Goal: Download file/media

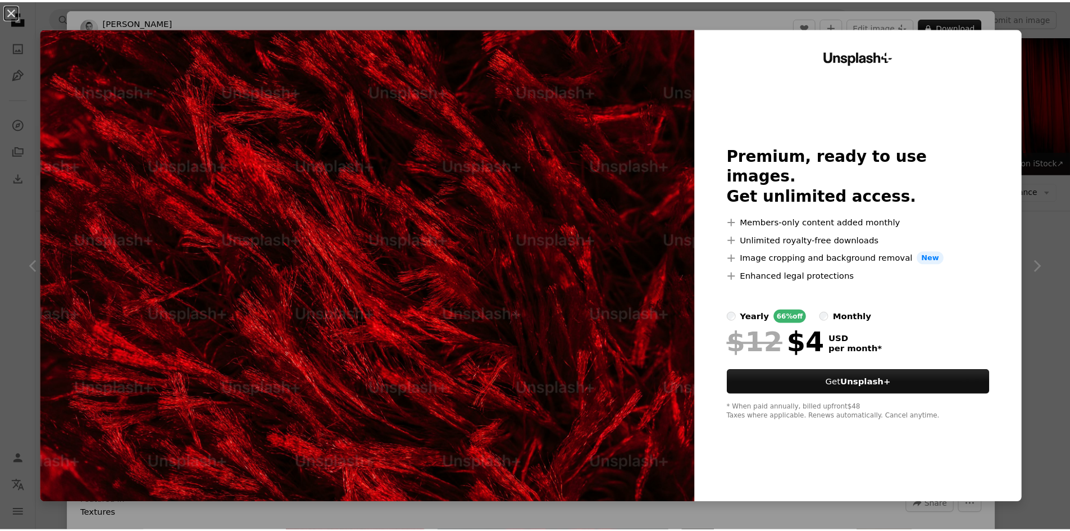
scroll to position [1011, 0]
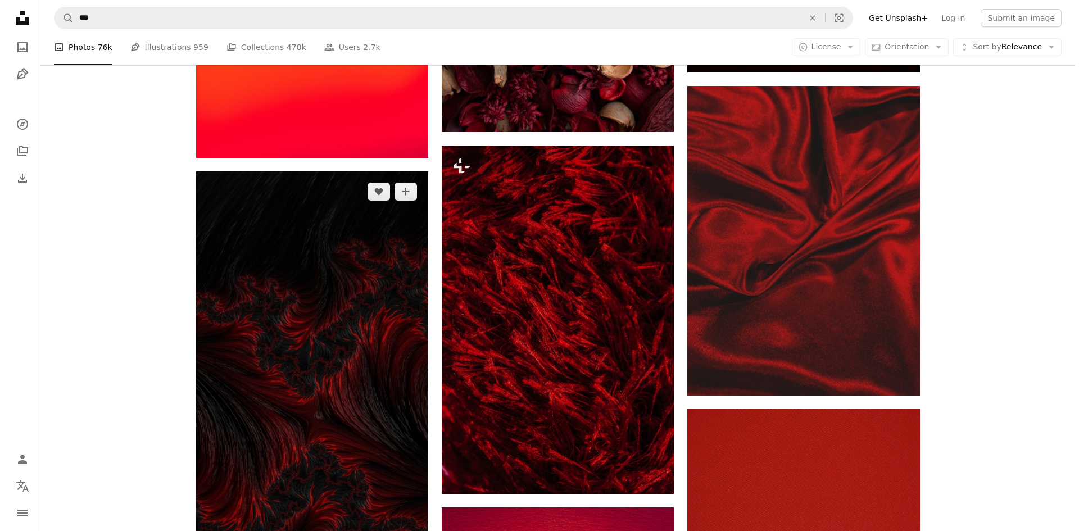
scroll to position [843, 0]
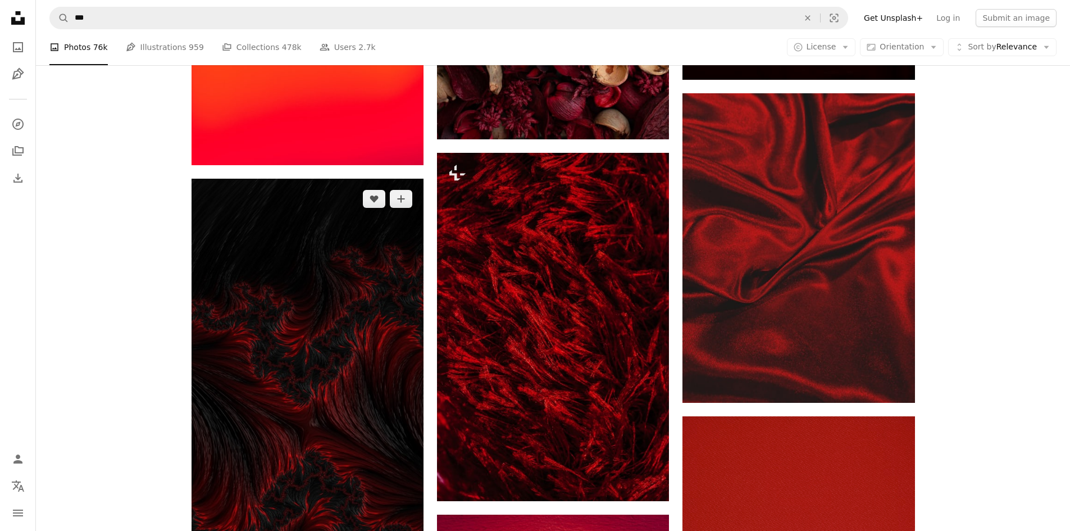
click at [324, 296] on img at bounding box center [308, 430] width 232 height 503
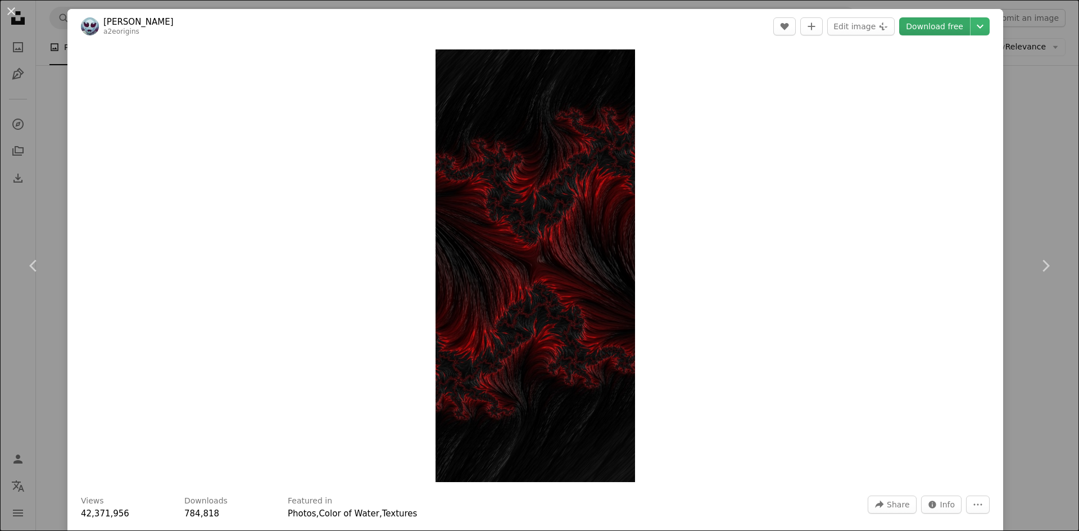
click at [946, 28] on link "Download free" at bounding box center [934, 26] width 71 height 18
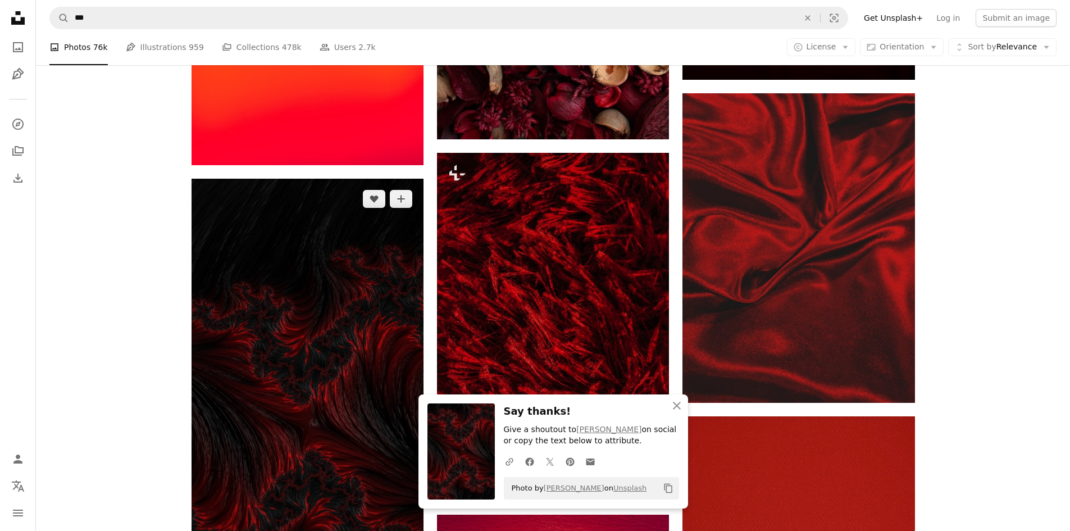
click at [358, 337] on img at bounding box center [308, 430] width 232 height 503
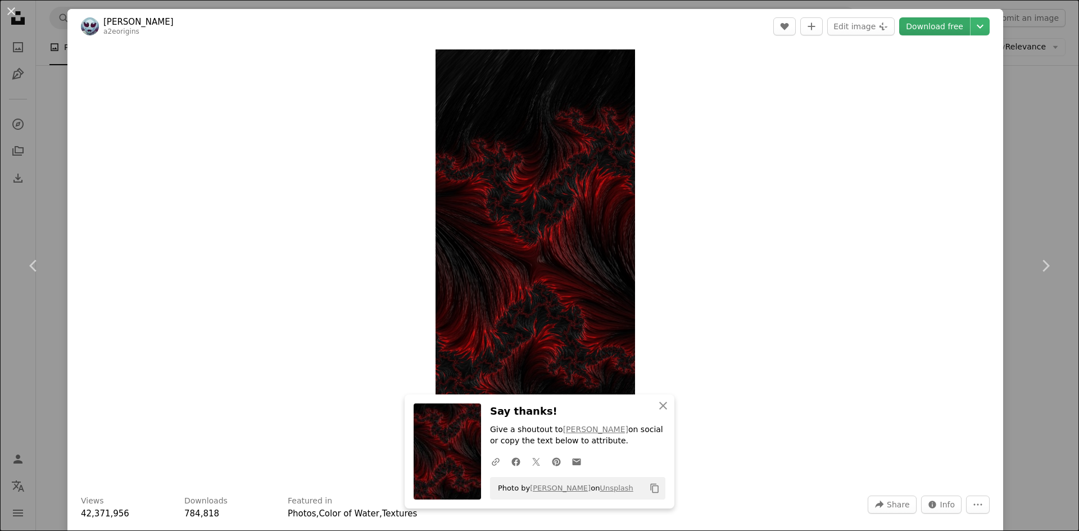
click at [934, 28] on link "Download free" at bounding box center [934, 26] width 71 height 18
